Goal: Find specific page/section: Find specific page/section

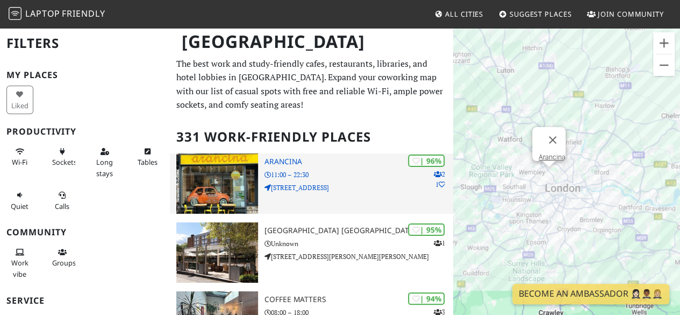
click at [216, 193] on img at bounding box center [217, 183] width 82 height 60
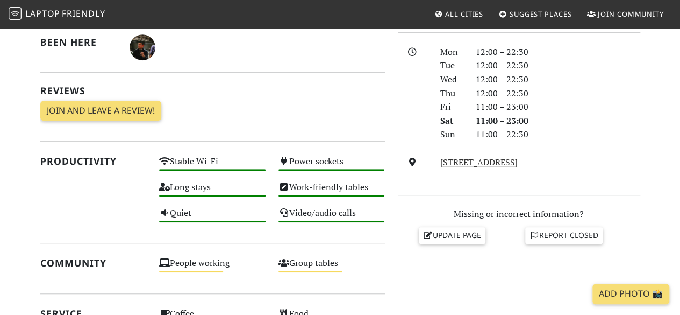
scroll to position [290, 0]
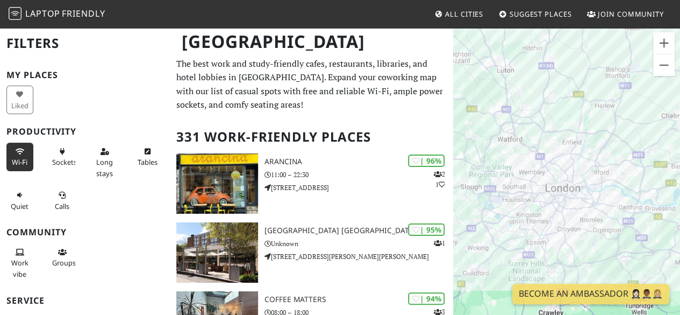
click at [18, 157] on span "Wi-Fi" at bounding box center [20, 162] width 16 height 10
click at [59, 156] on button "Sockets" at bounding box center [62, 156] width 27 height 28
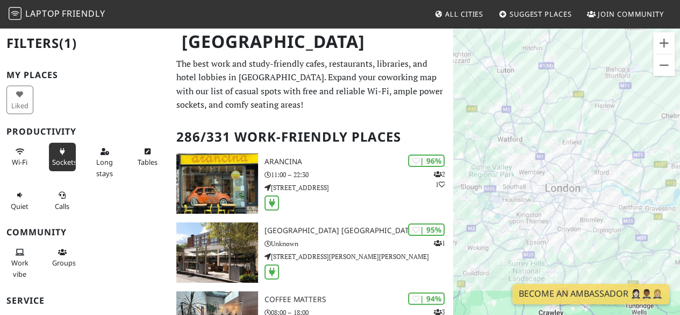
click at [86, 160] on div "Long stays" at bounding box center [106, 162] width 42 height 44
click at [104, 160] on span "Long stays" at bounding box center [104, 167] width 17 height 20
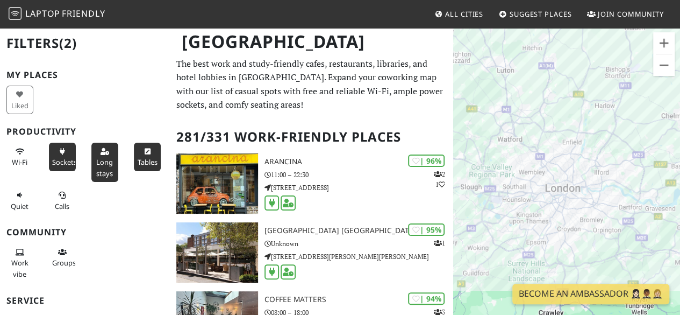
click at [140, 157] on span "Tables" at bounding box center [147, 162] width 20 height 10
click at [49, 206] on button "Calls" at bounding box center [62, 200] width 27 height 28
